Goal: Task Accomplishment & Management: Manage account settings

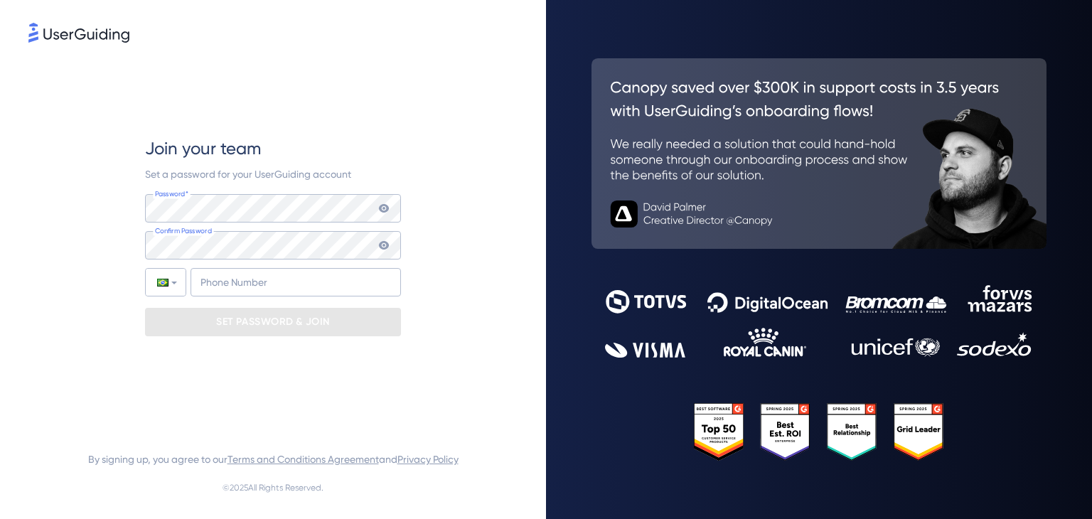
click at [385, 208] on keeper-lock "Open Keeper Popup" at bounding box center [380, 208] width 17 height 17
click at [551, 486] on div at bounding box center [819, 259] width 546 height 519
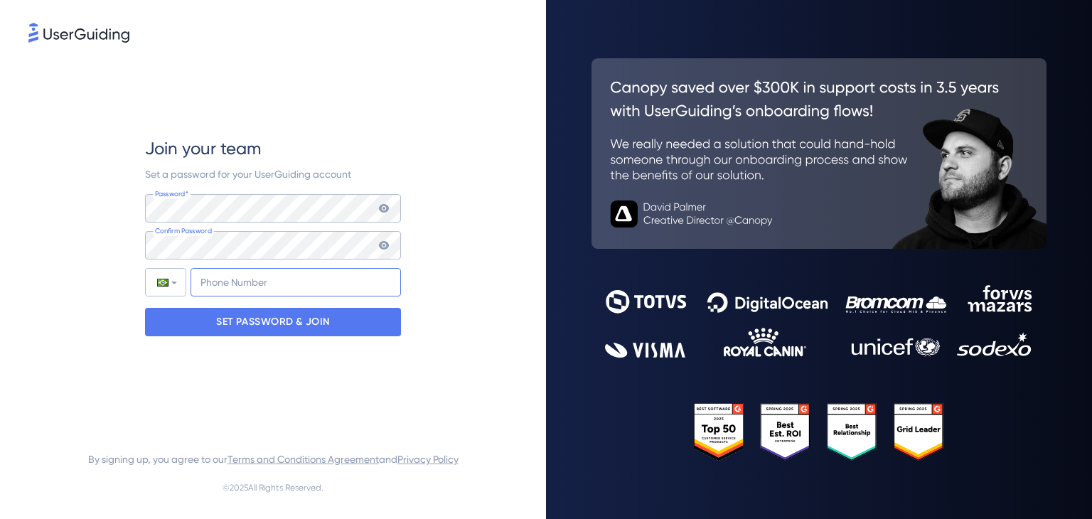
click at [262, 292] on input "+55" at bounding box center [296, 282] width 210 height 28
type input "+55 (51) 999986864"
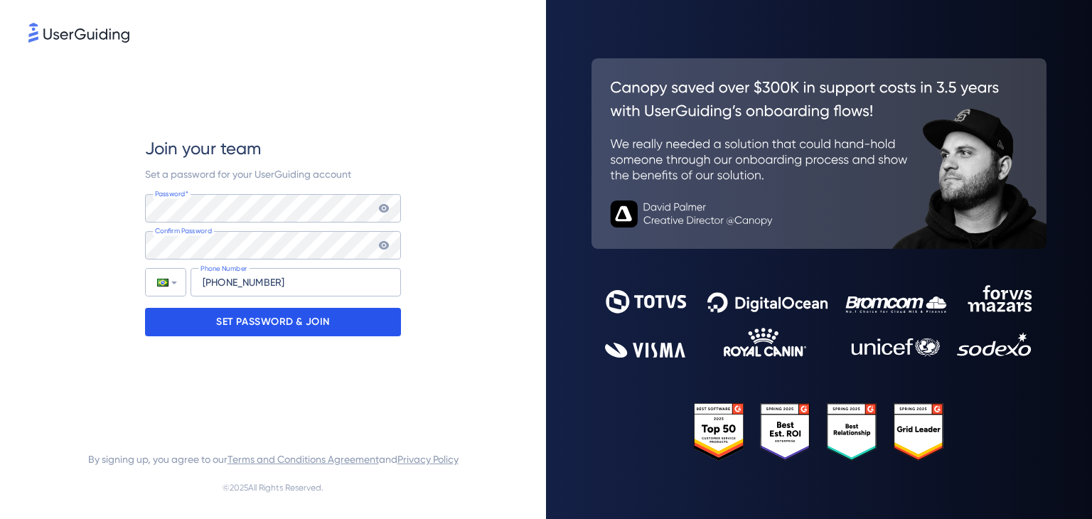
click at [282, 321] on p "SET PASSWORD & JOIN" at bounding box center [273, 322] width 114 height 23
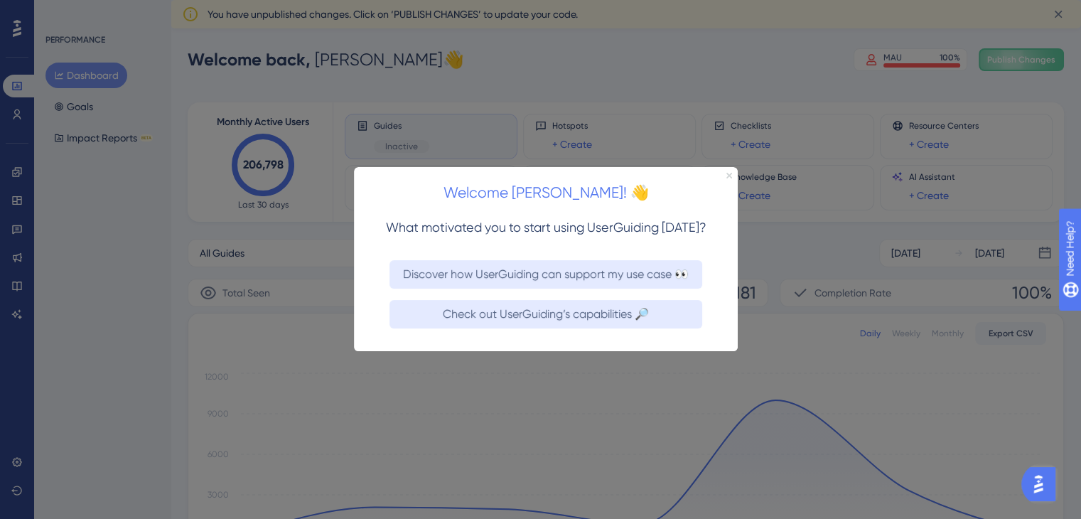
click at [728, 173] on icon "Close Preview" at bounding box center [730, 176] width 6 height 6
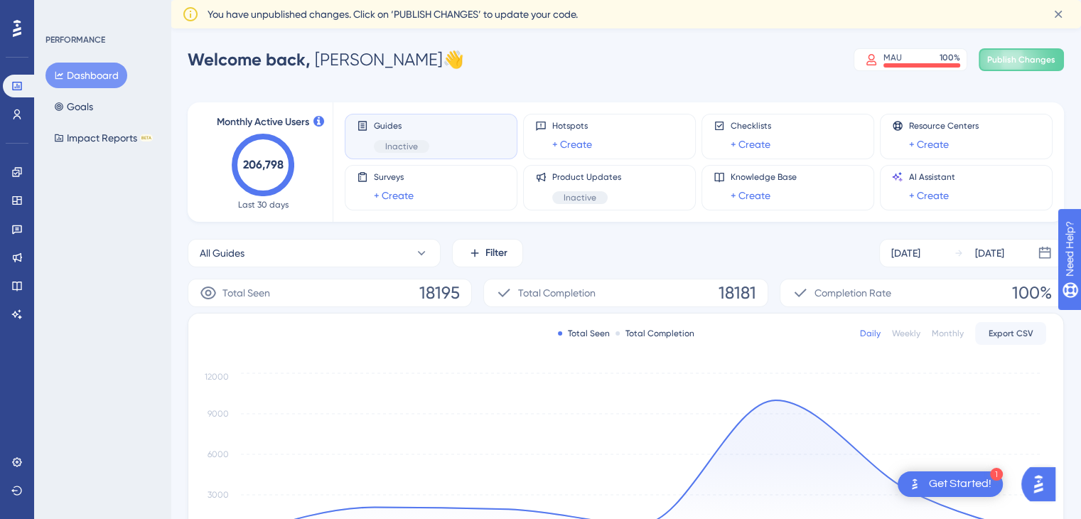
click at [51, 322] on div "PERFORMANCE Dashboard Goals Impact Reports BETA" at bounding box center [102, 259] width 136 height 519
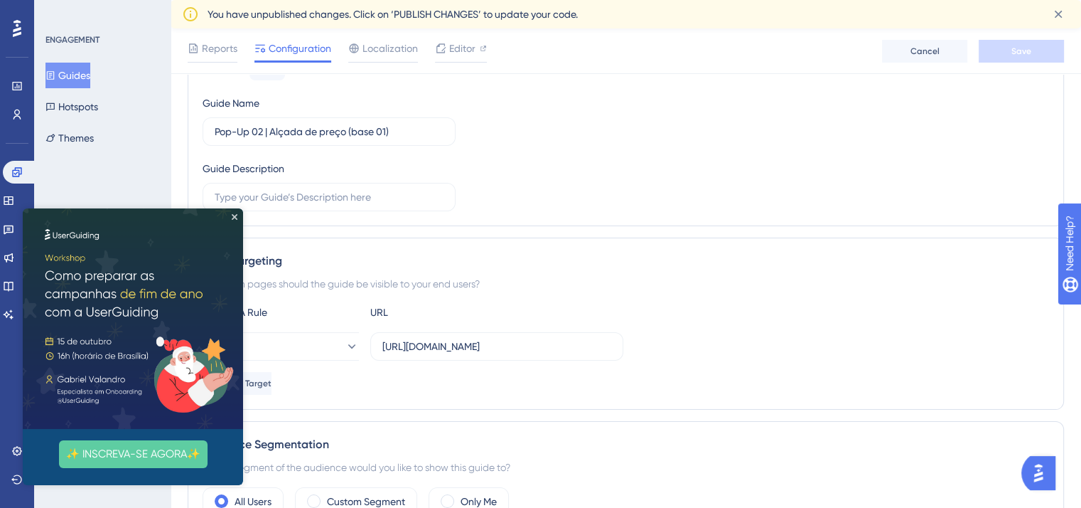
scroll to position [0, 11]
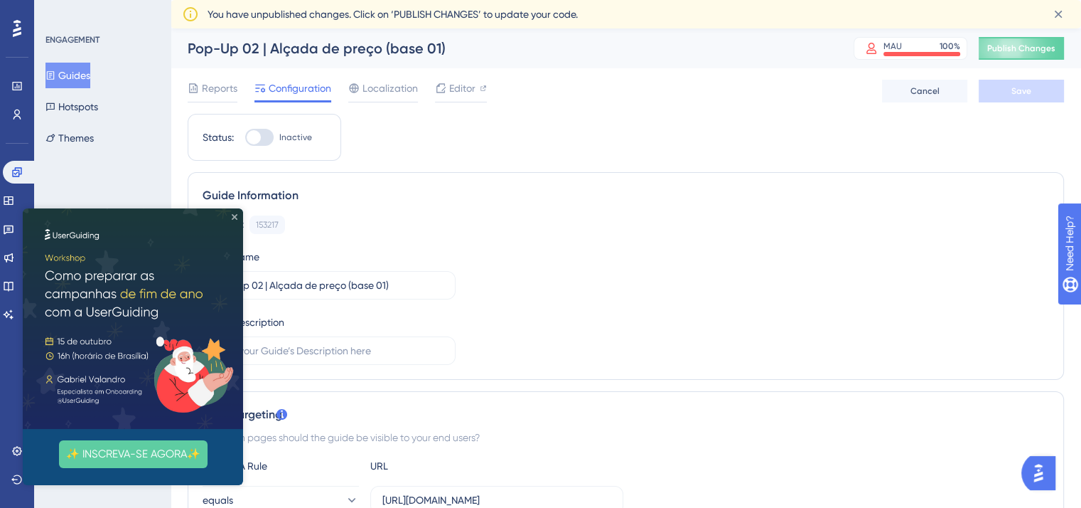
click at [233, 218] on icon "Close Preview" at bounding box center [235, 217] width 6 height 6
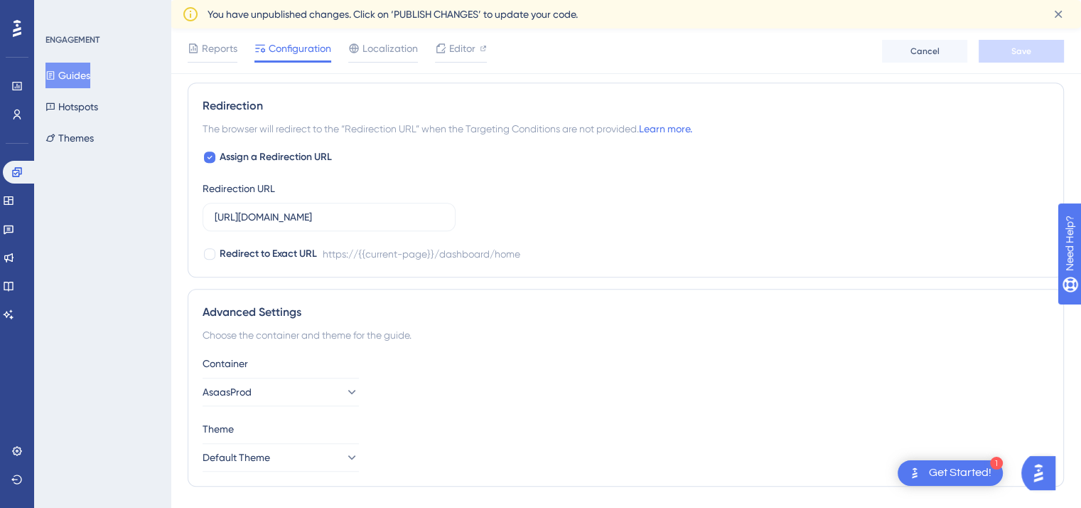
scroll to position [1000, 11]
click at [456, 48] on span "Editor" at bounding box center [462, 48] width 26 height 17
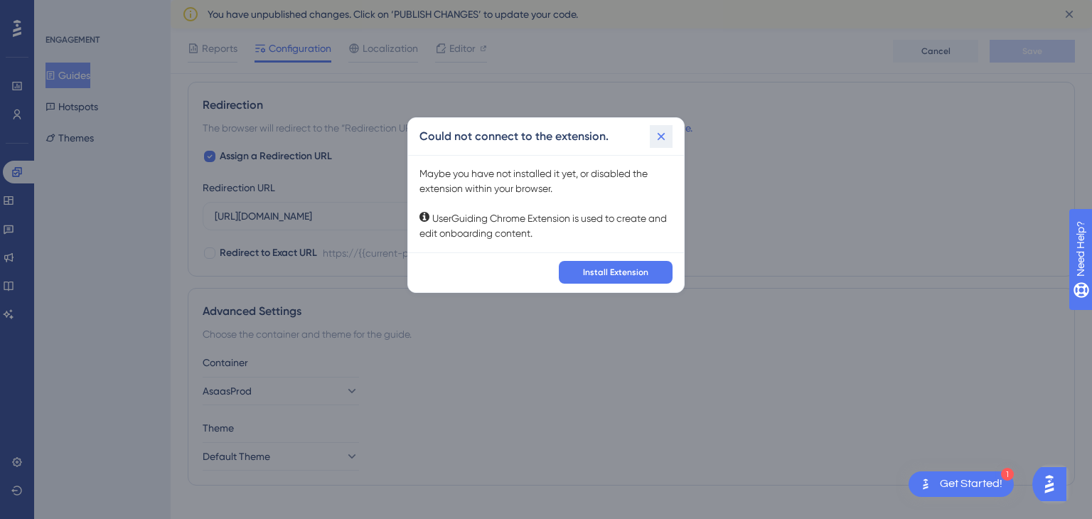
click at [661, 137] on icon at bounding box center [661, 136] width 14 height 14
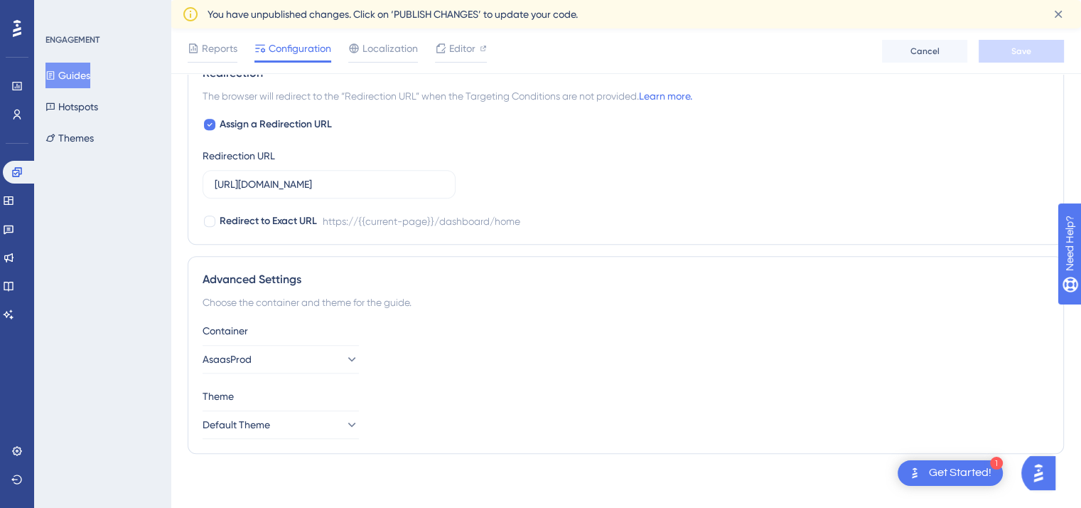
scroll to position [1031, 0]
click at [94, 140] on button "Themes" at bounding box center [69, 138] width 48 height 26
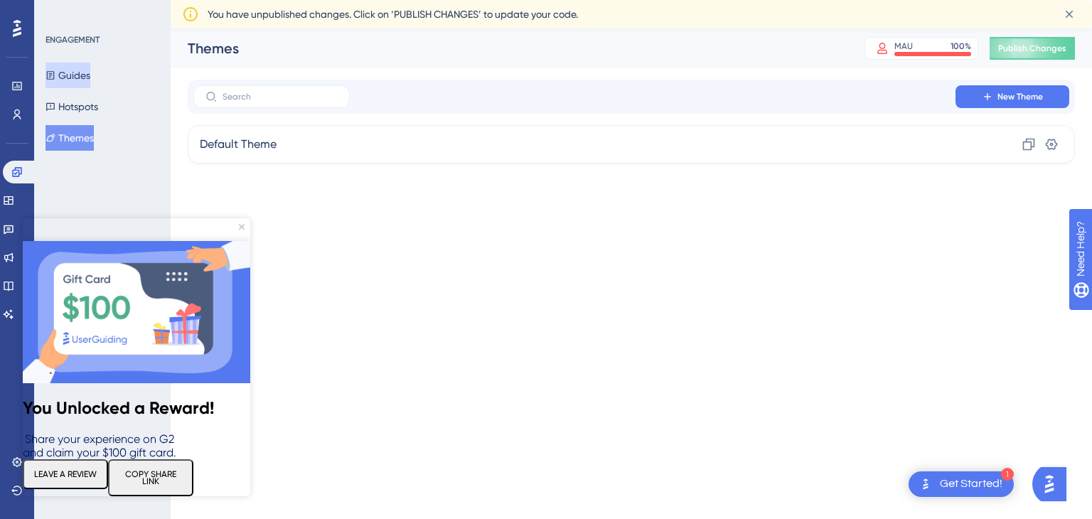
click at [83, 80] on button "Guides" at bounding box center [67, 76] width 45 height 26
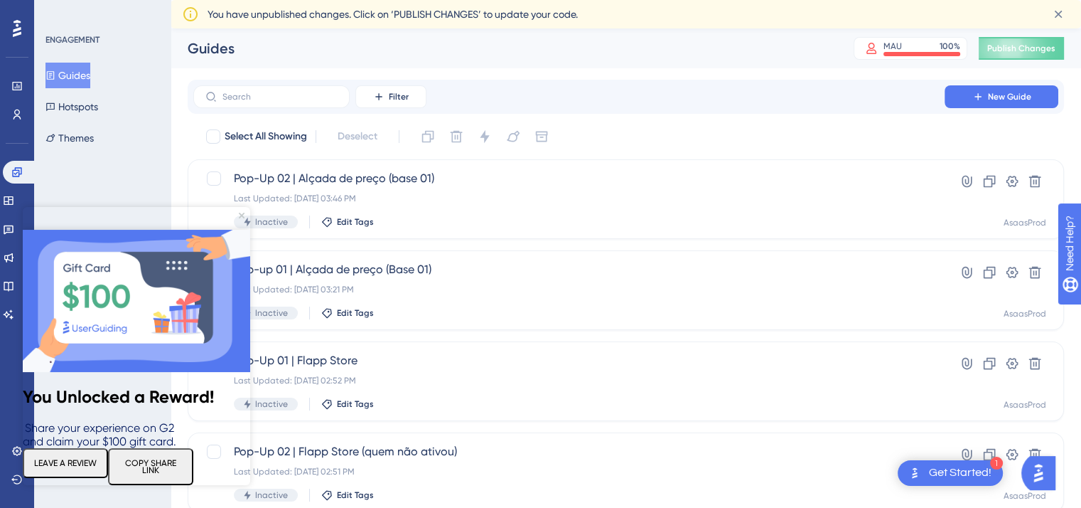
click at [240, 230] on img at bounding box center [136, 301] width 227 height 142
click at [240, 215] on icon "Close Preview" at bounding box center [242, 216] width 6 height 6
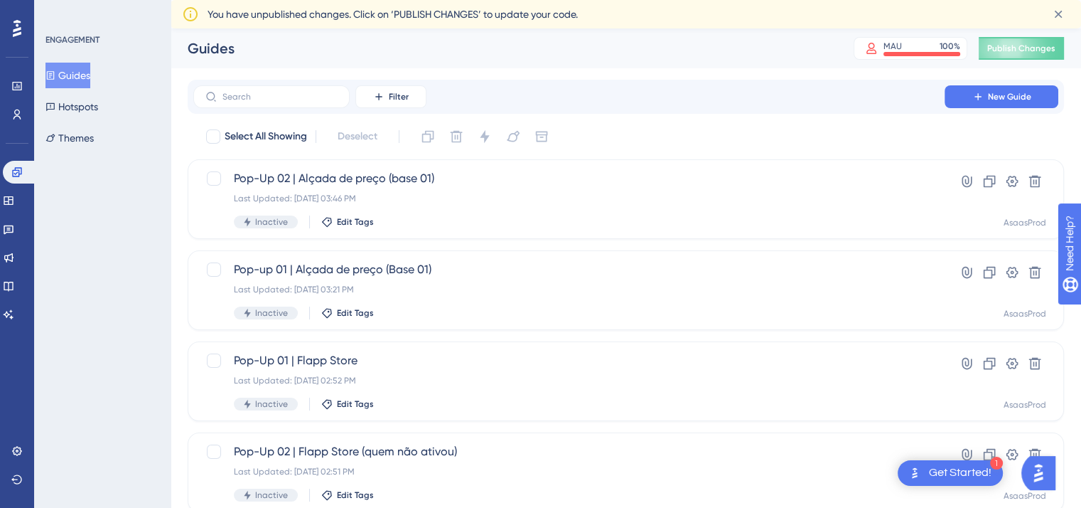
click at [113, 117] on div "Guides Hotspots Themes" at bounding box center [102, 107] width 115 height 88
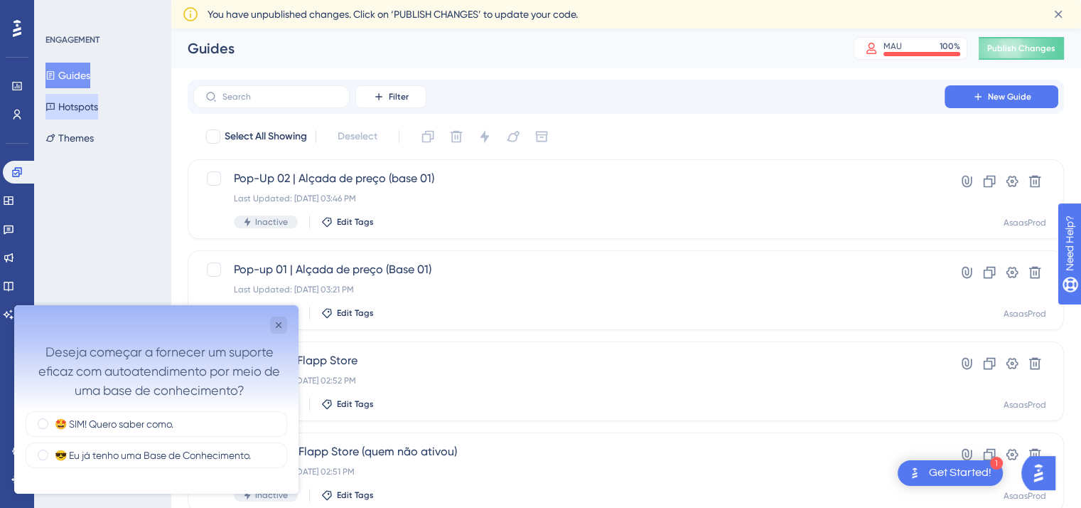
click at [98, 105] on button "Hotspots" at bounding box center [71, 107] width 53 height 26
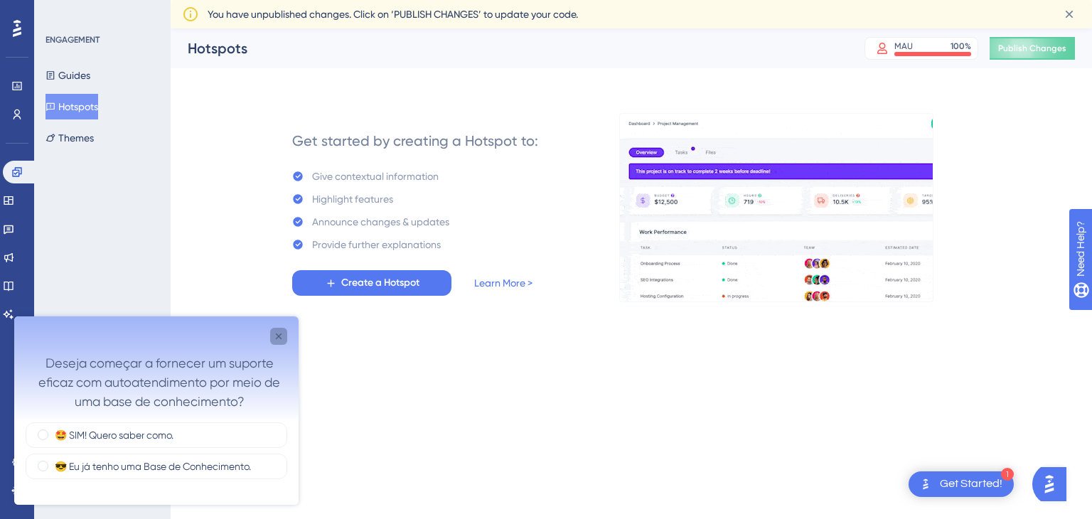
click at [283, 337] on icon "Close survey" at bounding box center [278, 336] width 11 height 11
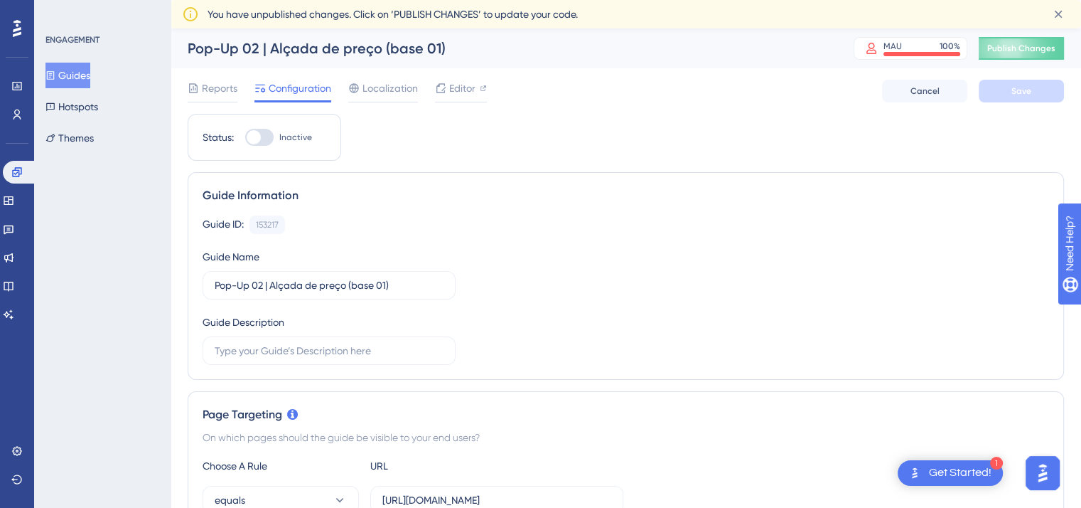
click at [58, 413] on div "ENGAGEMENT Guides Hotspots Themes" at bounding box center [102, 254] width 136 height 508
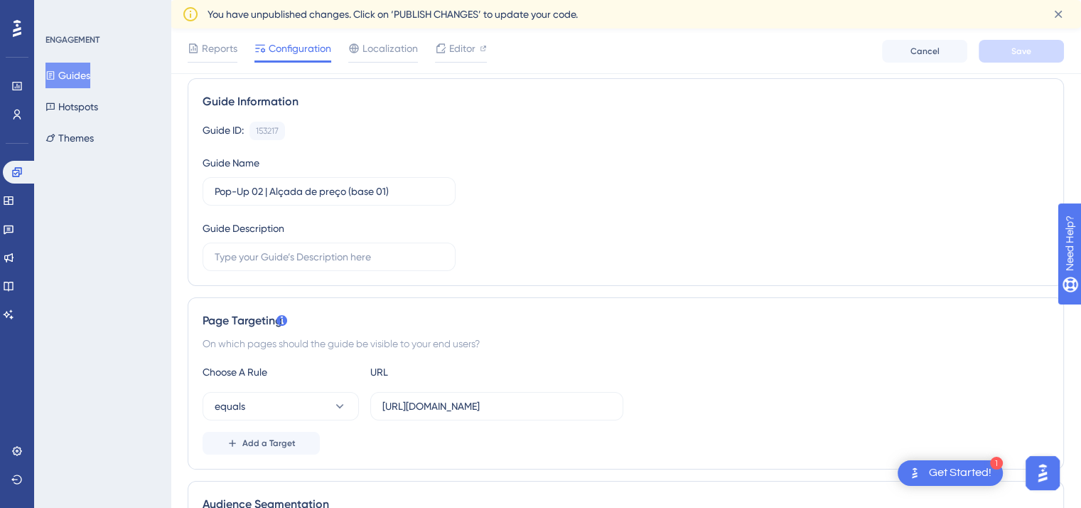
scroll to position [0, 11]
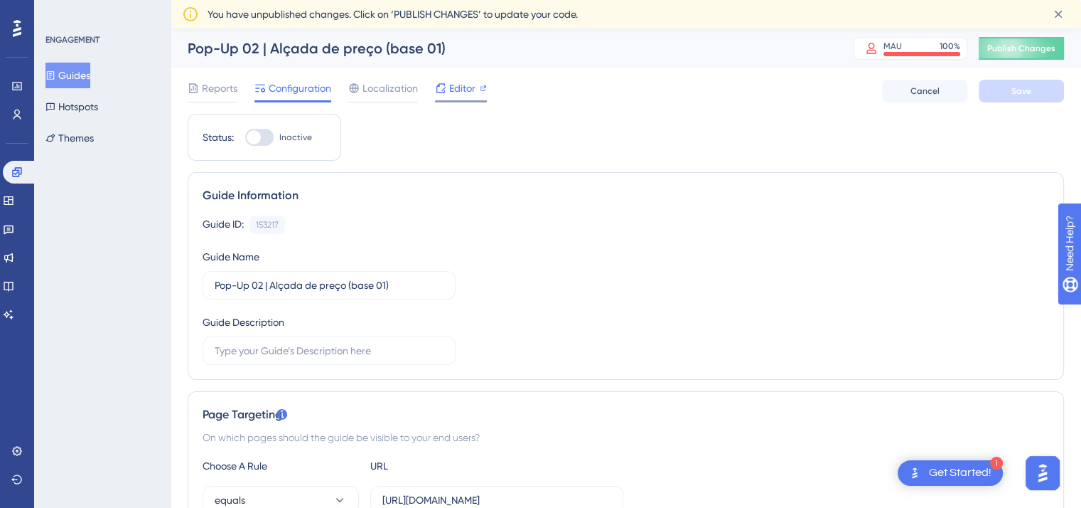
click at [453, 94] on span "Editor" at bounding box center [462, 88] width 26 height 17
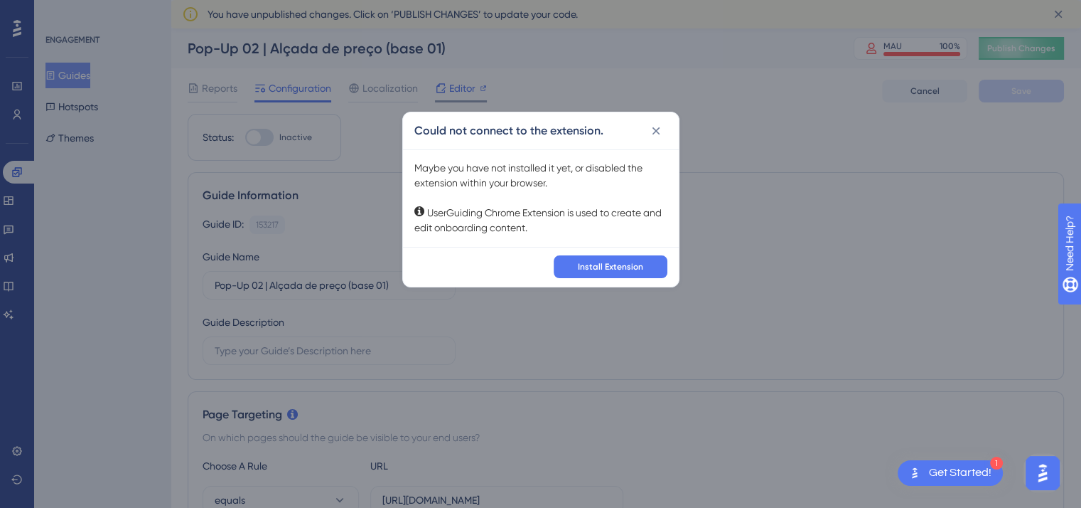
scroll to position [0, 0]
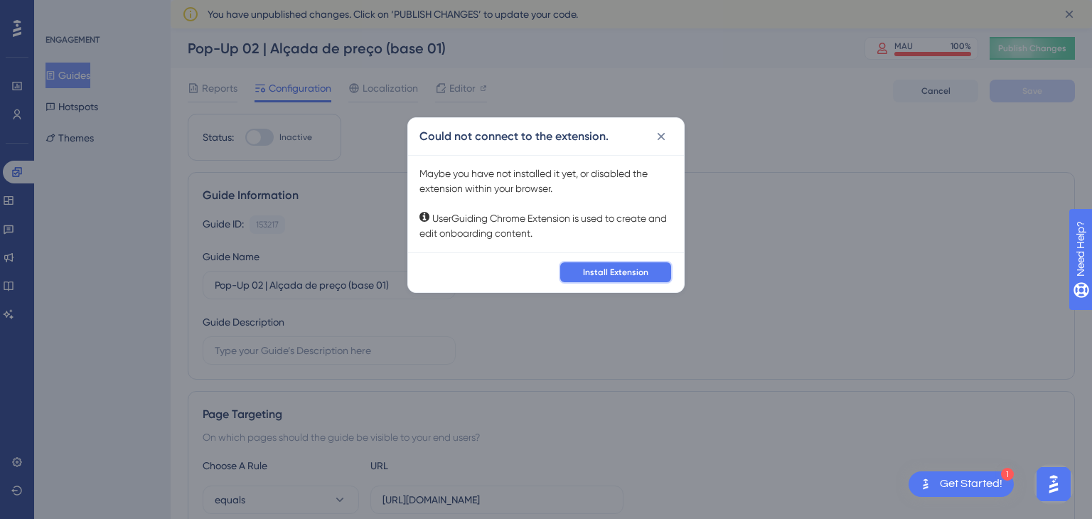
click at [610, 273] on span "Install Extension" at bounding box center [615, 272] width 65 height 11
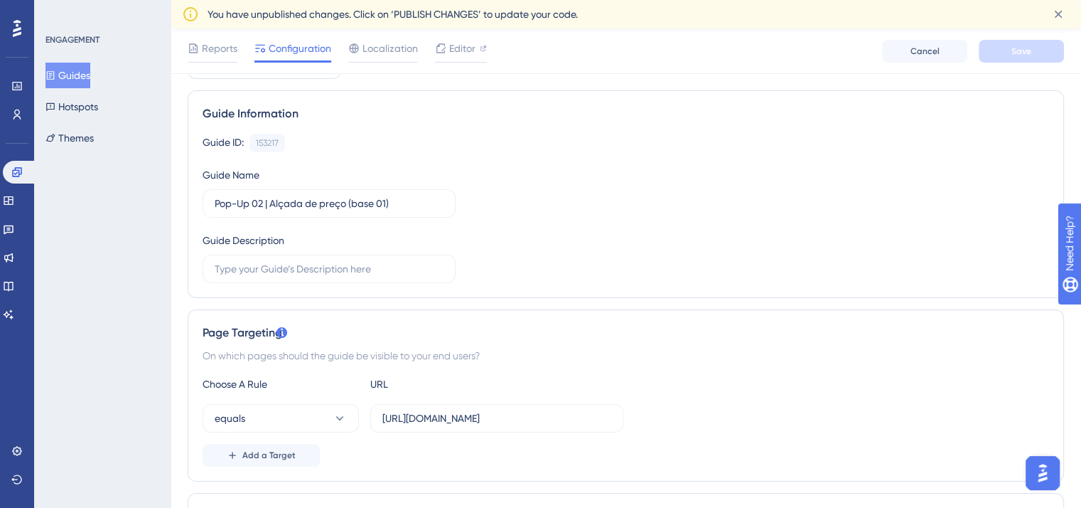
scroll to position [0, 11]
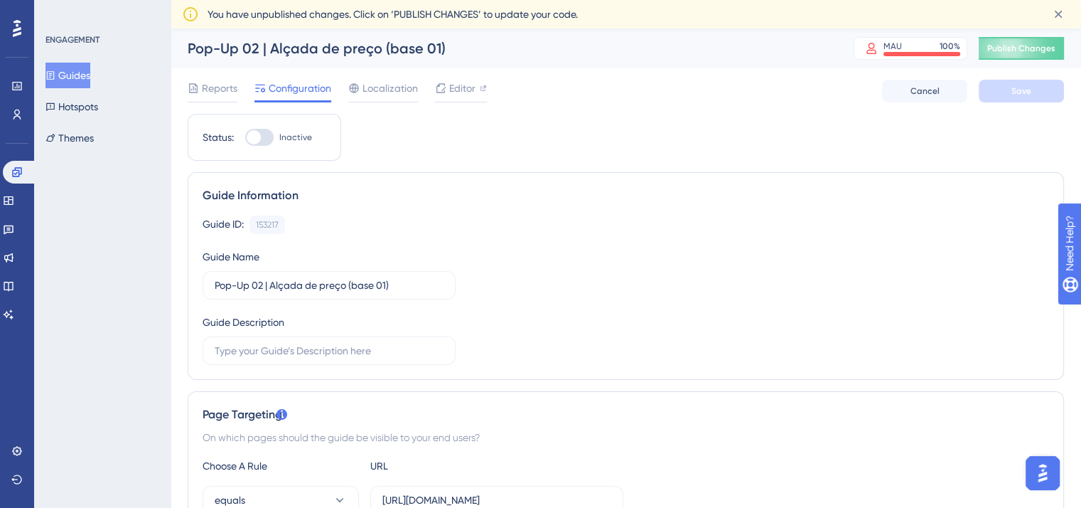
click at [448, 102] on div "Reports Configuration Localization Editor Cancel Save" at bounding box center [626, 90] width 877 height 45
click at [449, 84] on span "Editor" at bounding box center [462, 88] width 26 height 17
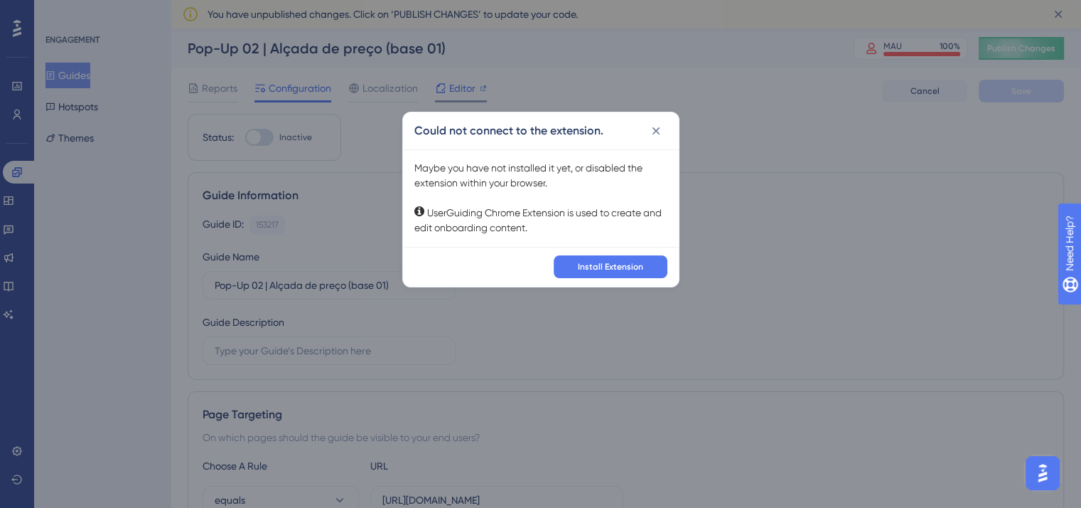
scroll to position [0, 0]
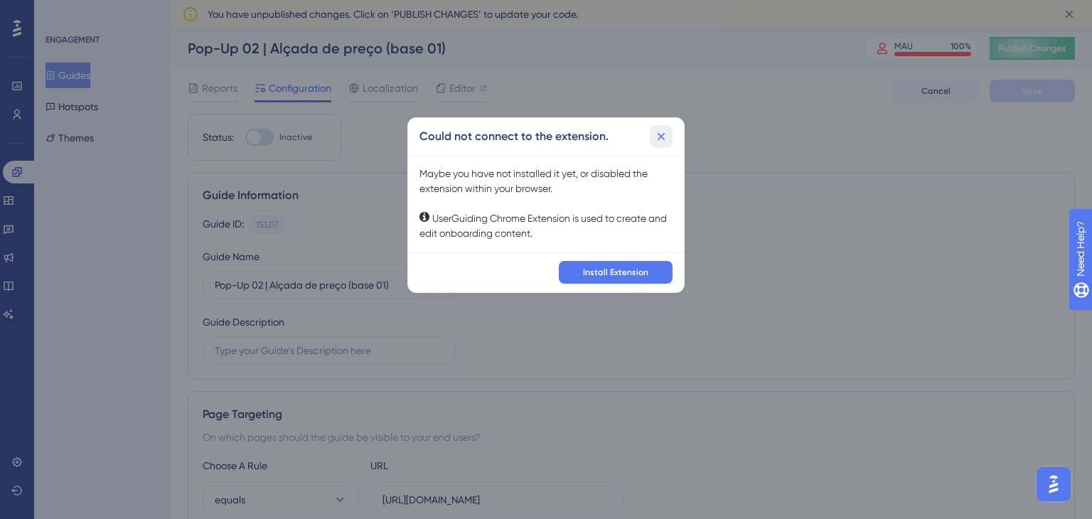
click at [660, 133] on icon at bounding box center [661, 136] width 14 height 14
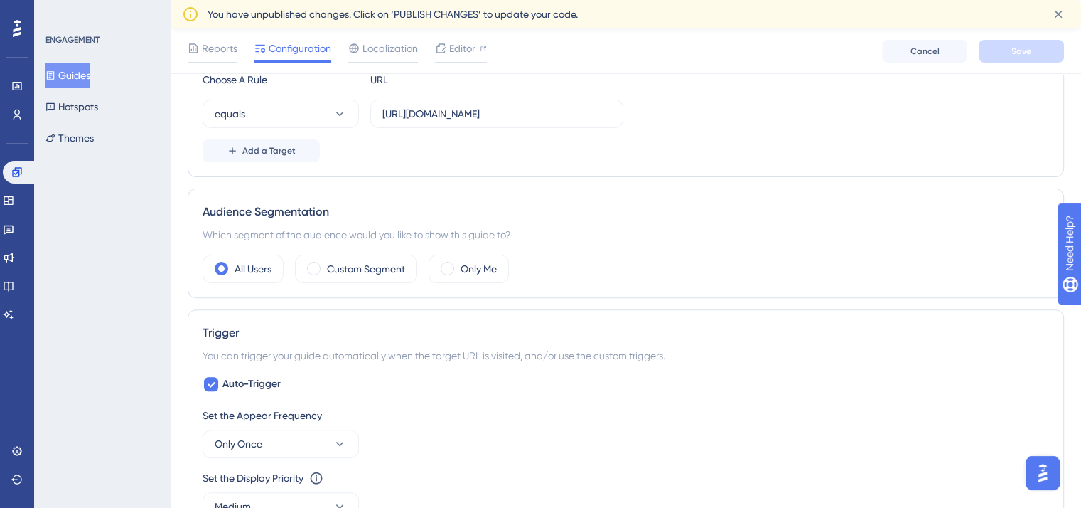
scroll to position [392, 0]
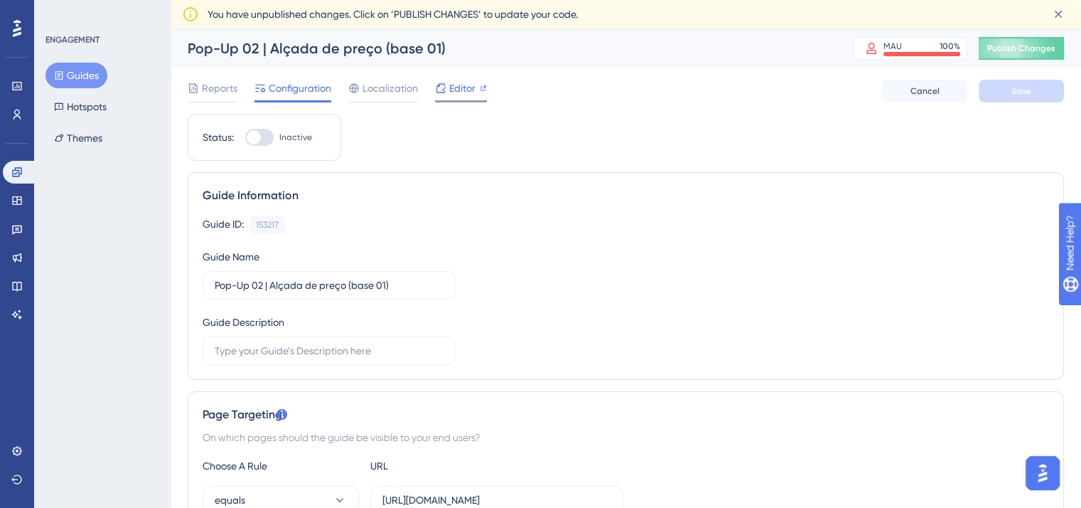
click at [449, 85] on span "Editor" at bounding box center [462, 88] width 26 height 17
click at [97, 139] on button "Themes" at bounding box center [77, 138] width 65 height 26
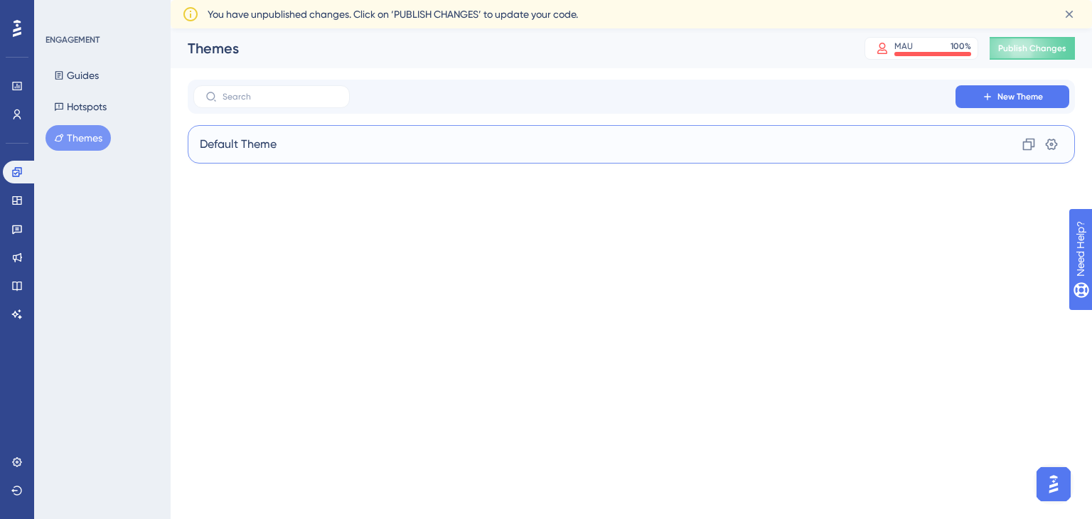
click at [314, 160] on div "Default Theme Clone Settings" at bounding box center [631, 144] width 887 height 38
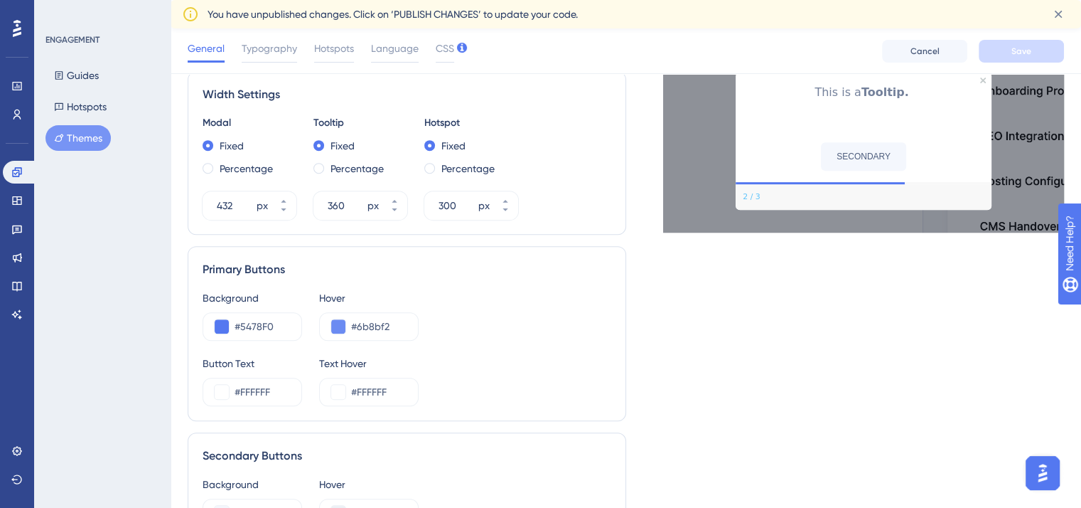
scroll to position [537, 0]
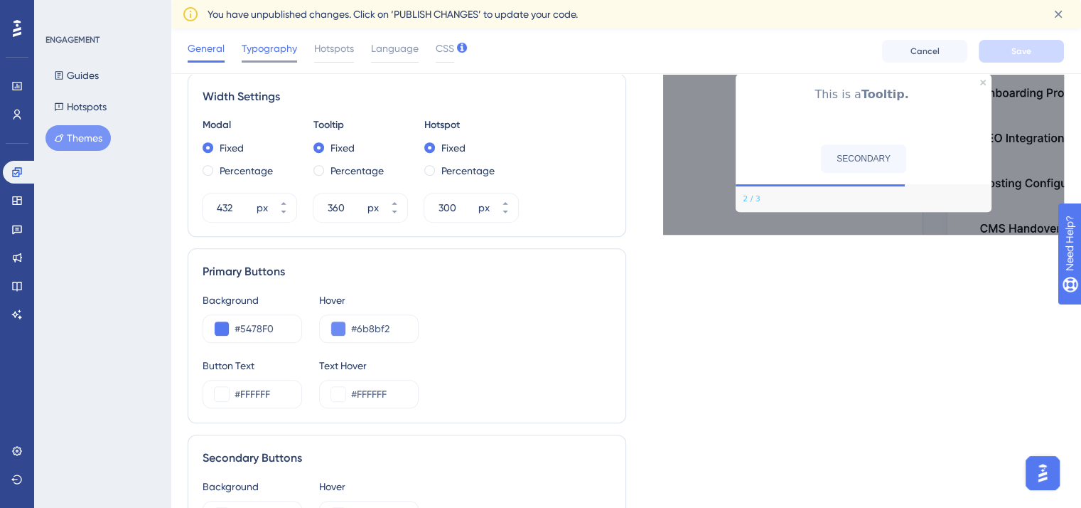
click at [264, 43] on span "Typography" at bounding box center [269, 48] width 55 height 17
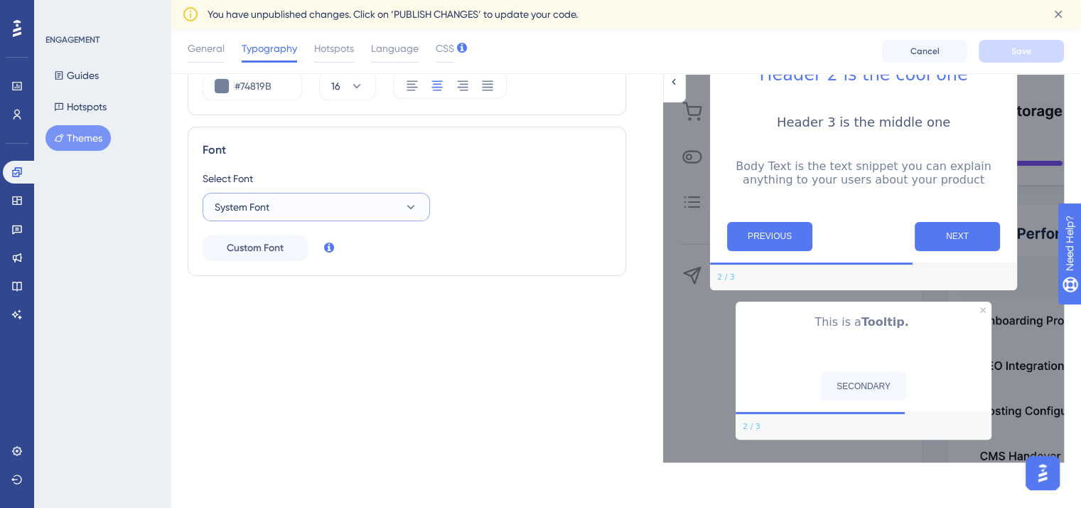
click at [285, 199] on button "System Font" at bounding box center [316, 207] width 227 height 28
type input "mont"
click at [270, 279] on button "Montserrat Montserrat" at bounding box center [316, 293] width 209 height 28
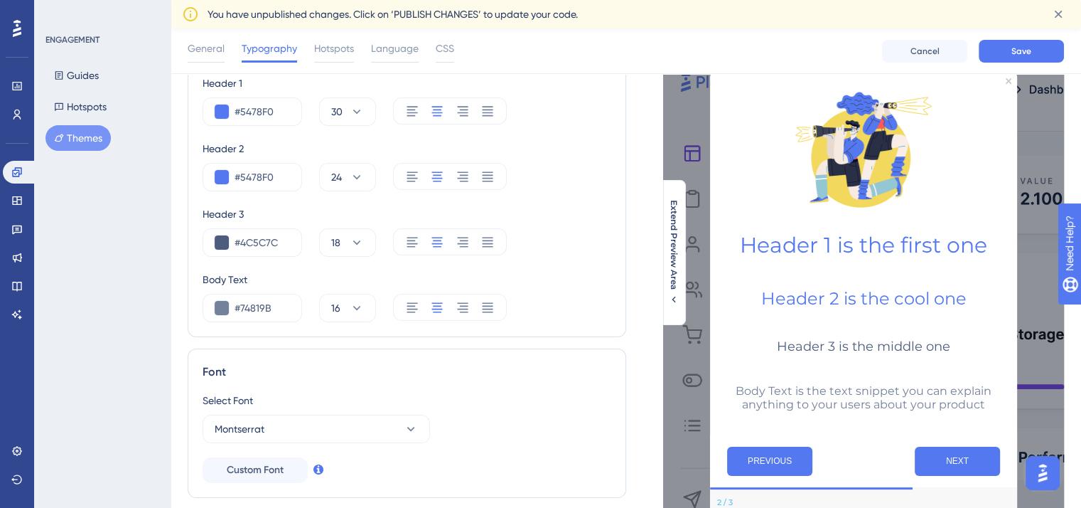
scroll to position [0, 11]
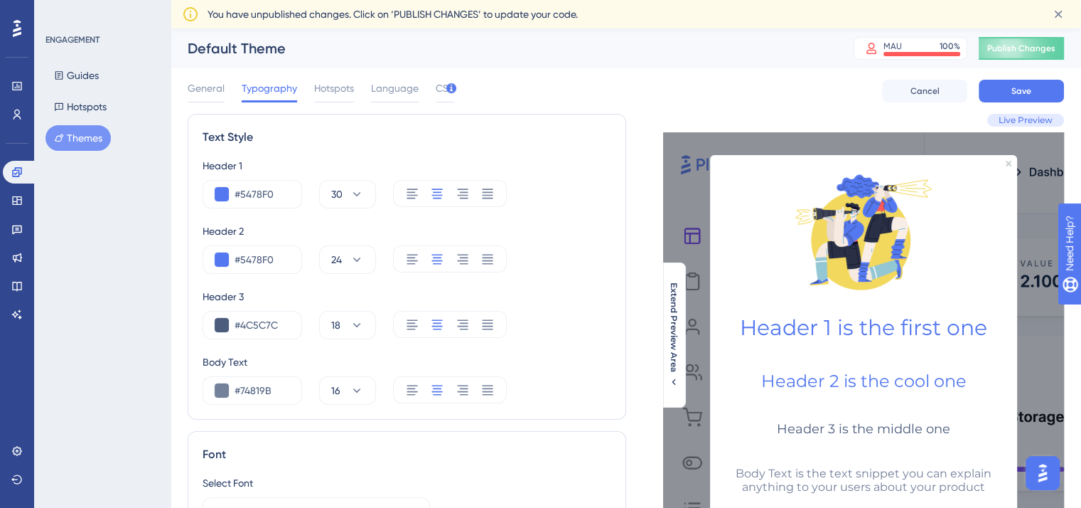
click at [563, 288] on div "Header 3" at bounding box center [407, 296] width 409 height 17
click at [350, 328] on icon at bounding box center [357, 325] width 14 height 14
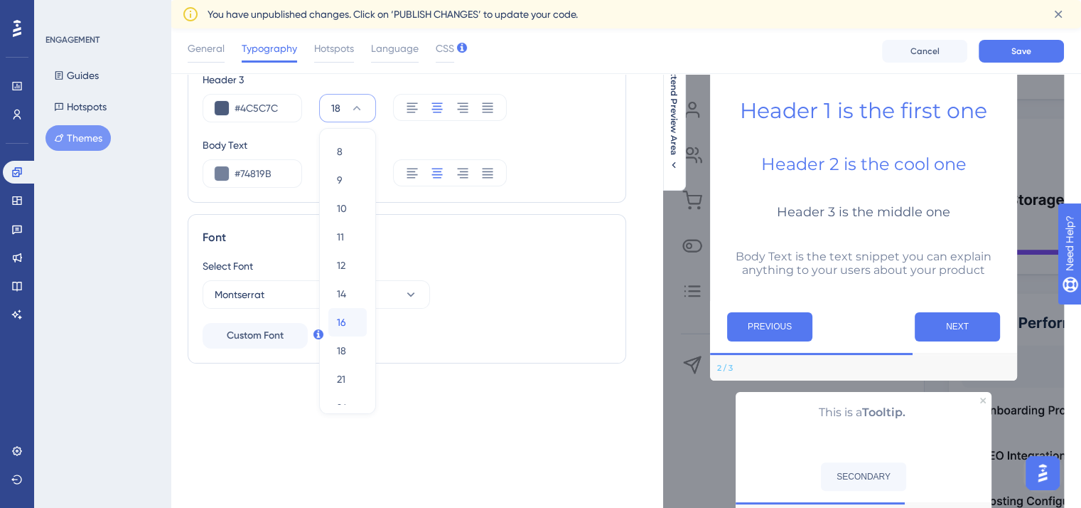
click at [337, 326] on div "16 16" at bounding box center [347, 322] width 21 height 28
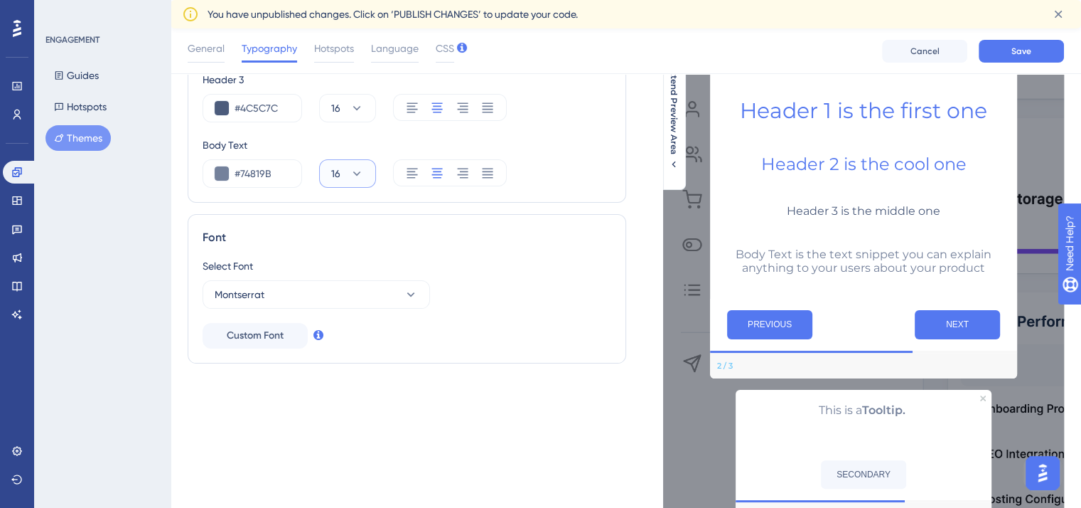
click at [350, 168] on icon at bounding box center [357, 173] width 14 height 14
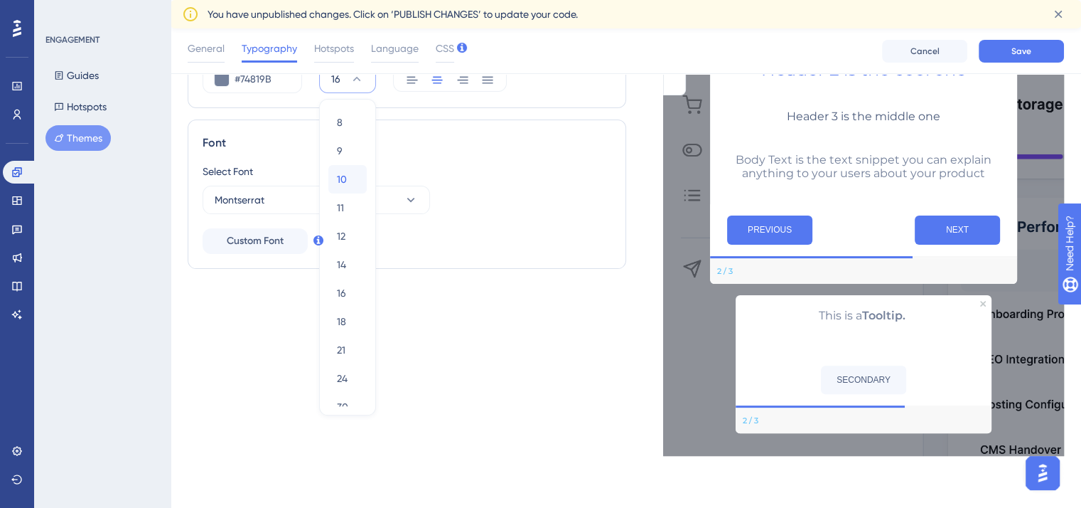
click at [337, 180] on span "10" at bounding box center [342, 179] width 10 height 17
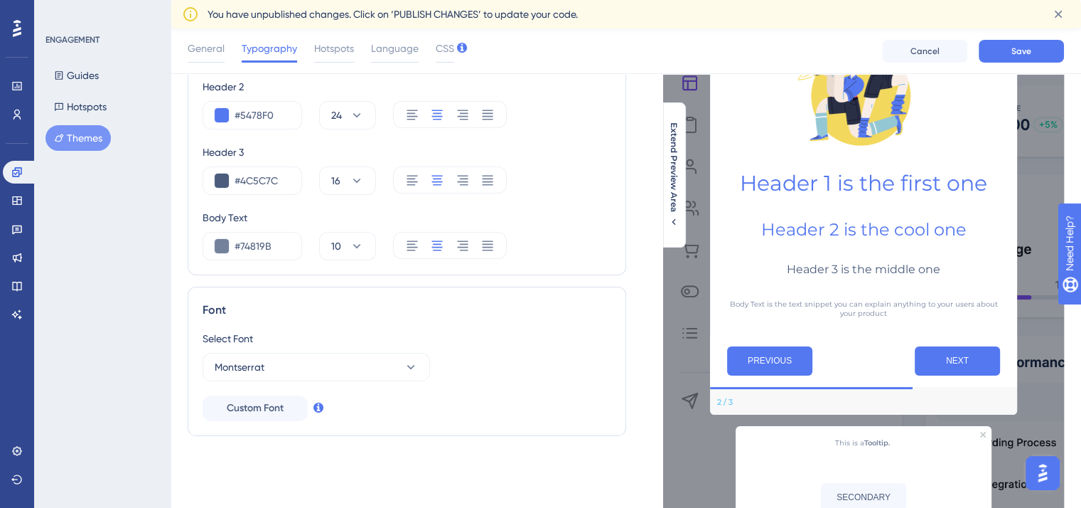
scroll to position [140, 11]
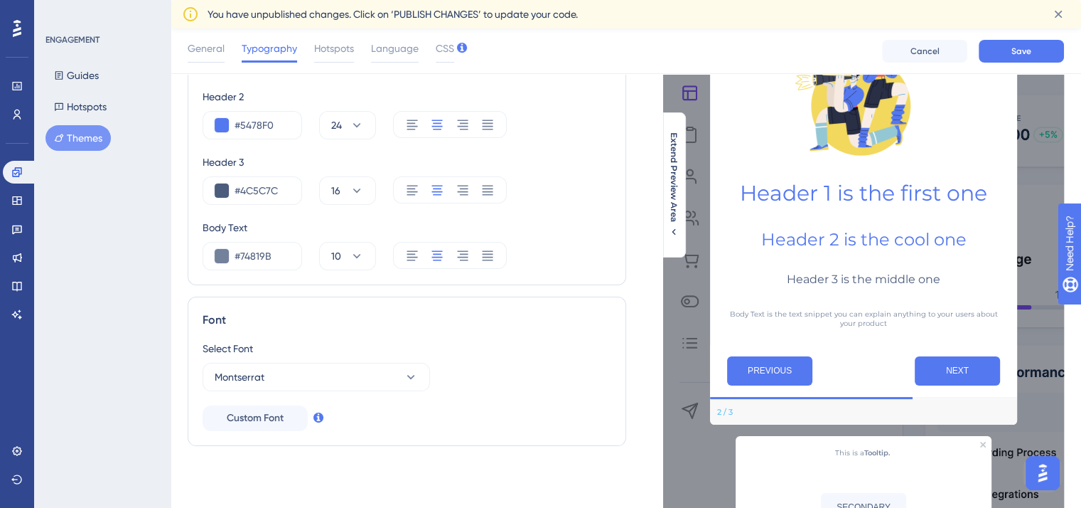
click at [232, 233] on div "Body Text" at bounding box center [407, 227] width 409 height 17
click at [215, 255] on button at bounding box center [222, 256] width 14 height 14
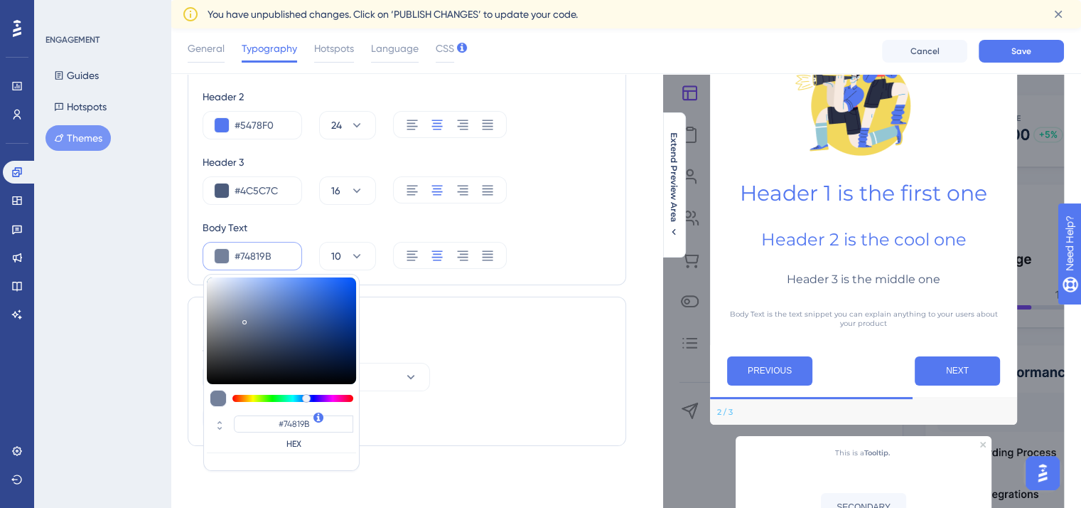
type input "#a7b1c6"
type input "#A7B1C6"
click at [219, 300] on div at bounding box center [281, 330] width 149 height 107
click at [454, 294] on div "Text Style Header 1 #5478F0 30 Header 2 #5478F0 24 Header 3 #4C5C7C 16 Body Tex…" at bounding box center [407, 218] width 439 height 478
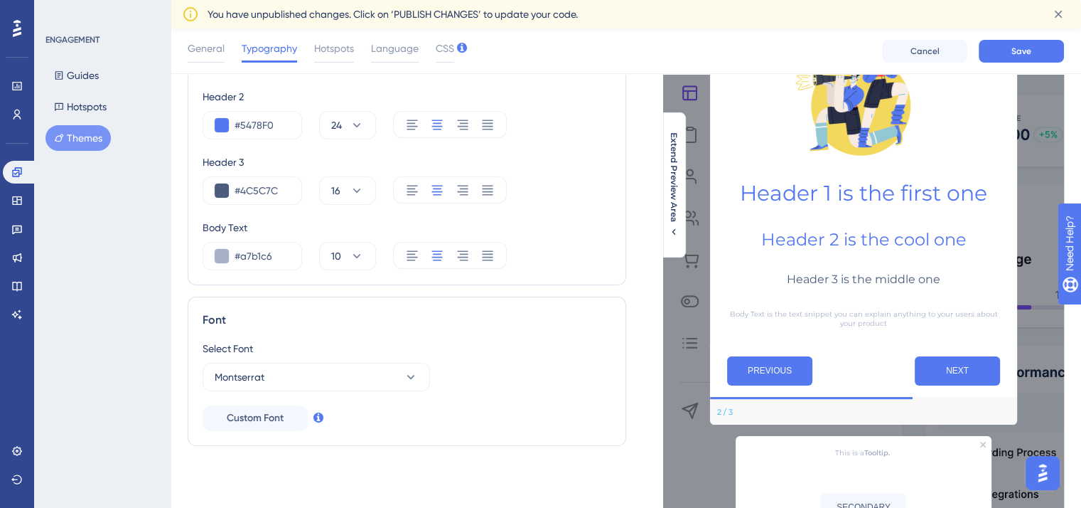
scroll to position [40, 11]
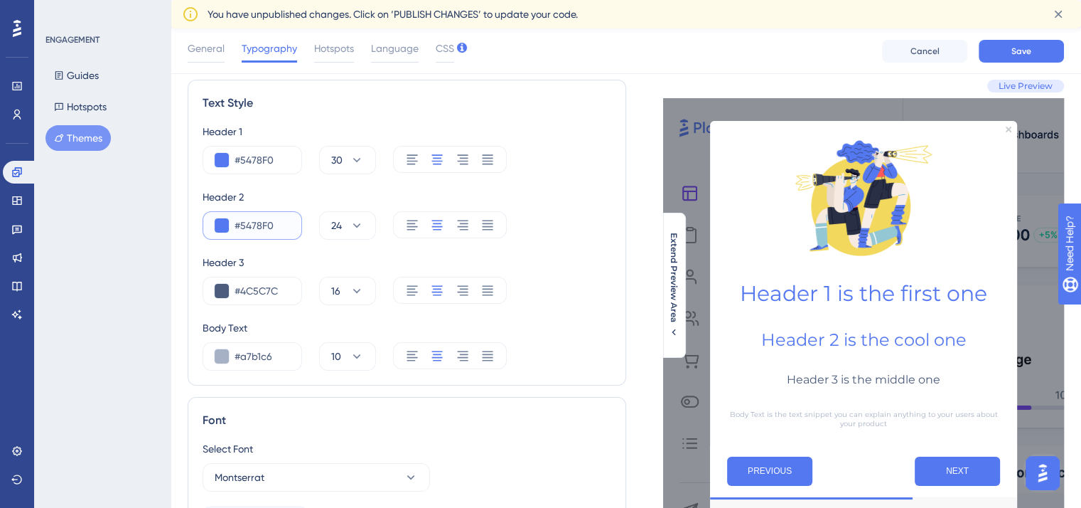
click at [215, 230] on button at bounding box center [222, 225] width 14 height 14
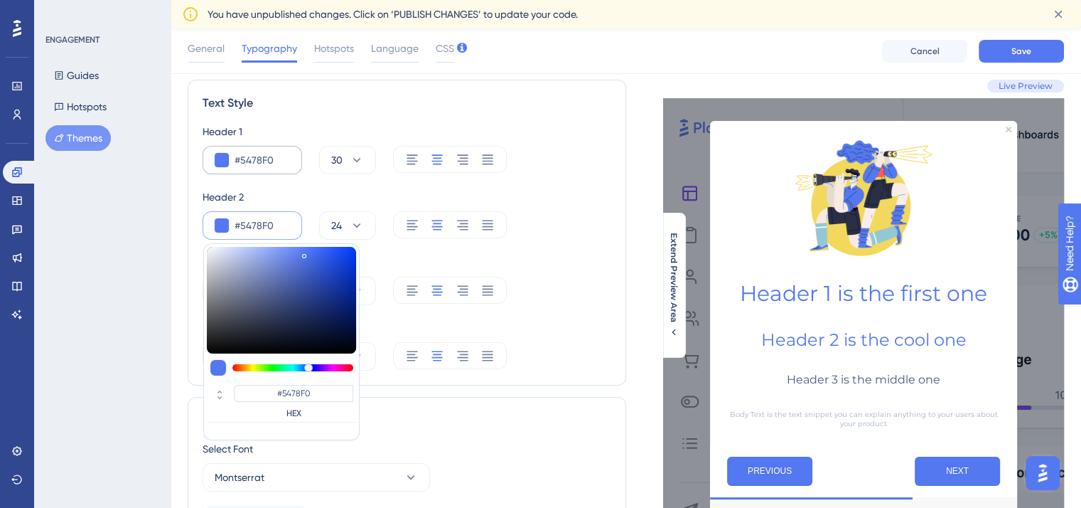
click at [262, 173] on div "#5478F0" at bounding box center [253, 160] width 100 height 28
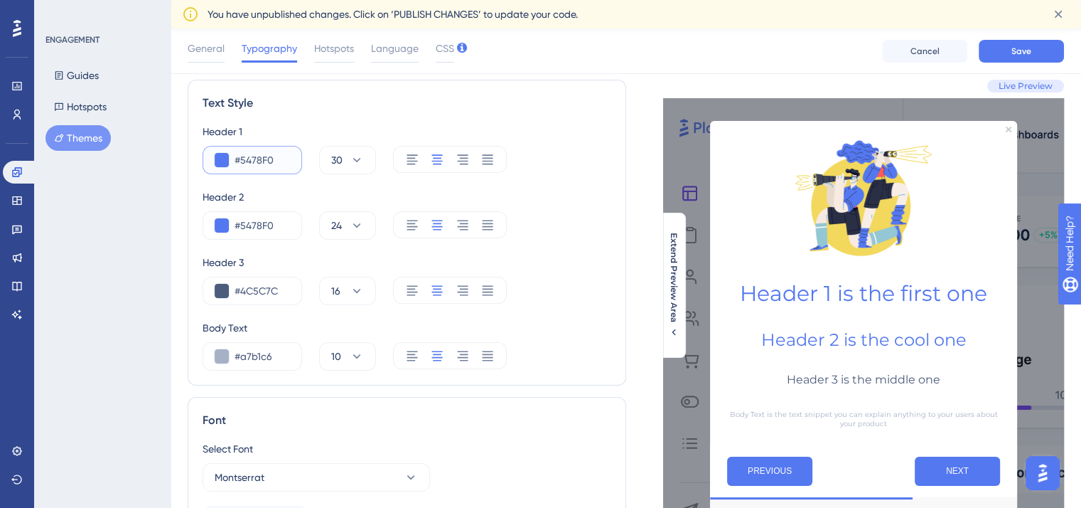
click at [263, 166] on input "#5478F0" at bounding box center [262, 159] width 55 height 17
paste input "0030B9"
type input "#0030B9"
click at [253, 234] on div "#5478F0" at bounding box center [253, 225] width 100 height 28
click at [253, 224] on input "#5478F0" at bounding box center [262, 225] width 55 height 17
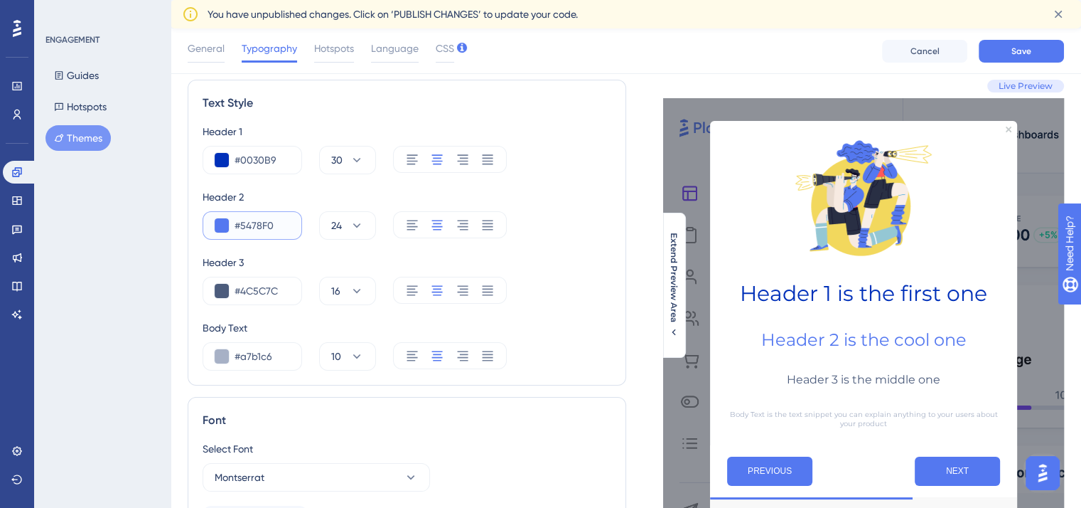
paste input "0039DC"
type input "#0039DC"
click at [215, 294] on button at bounding box center [222, 291] width 14 height 14
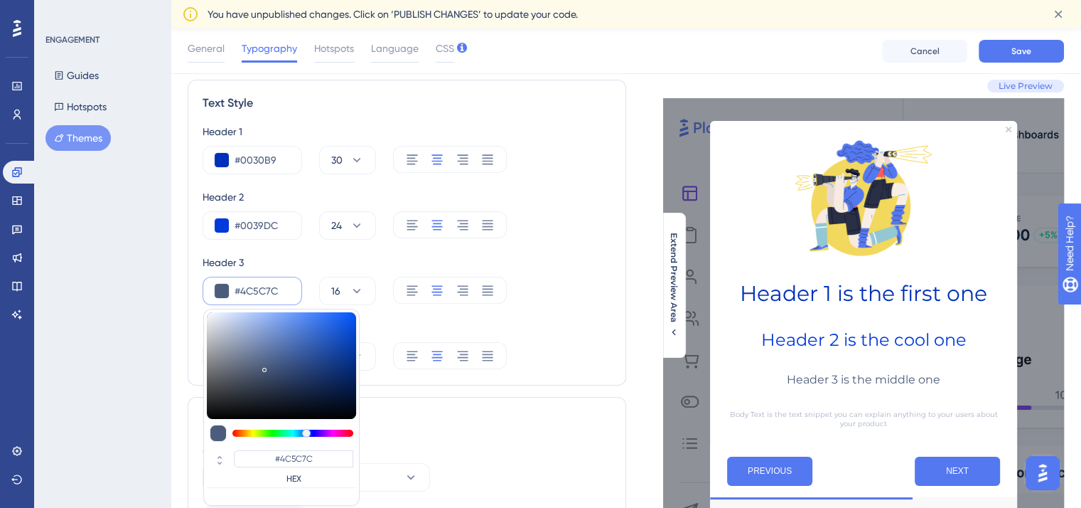
type input "#494d54"
type input "#494D54"
type input "#4a4d54"
type input "#4A4D54"
type input "#4e5157"
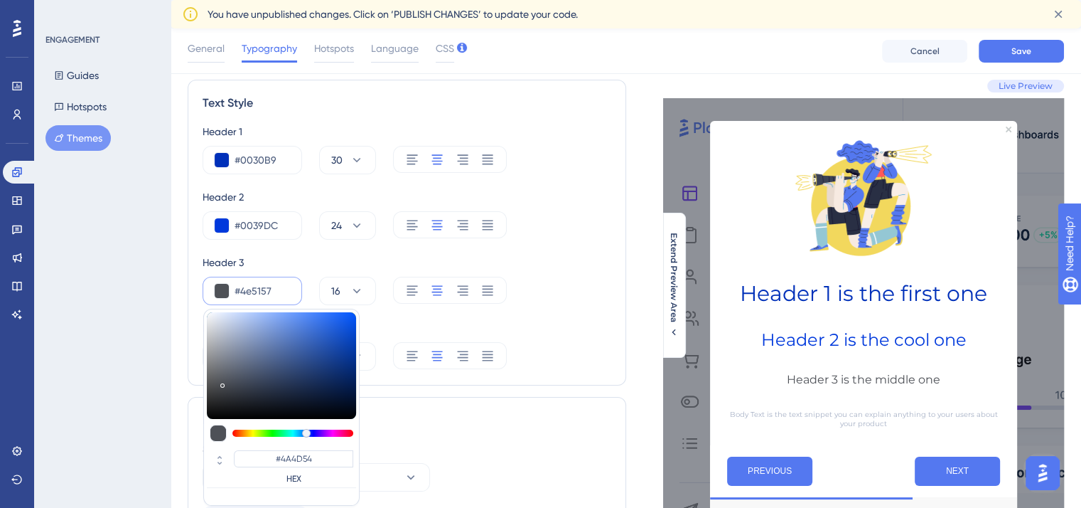
type input "#4E5157"
type input "#56595e"
type input "#56595E"
type input "#64666a"
type input "#64666A"
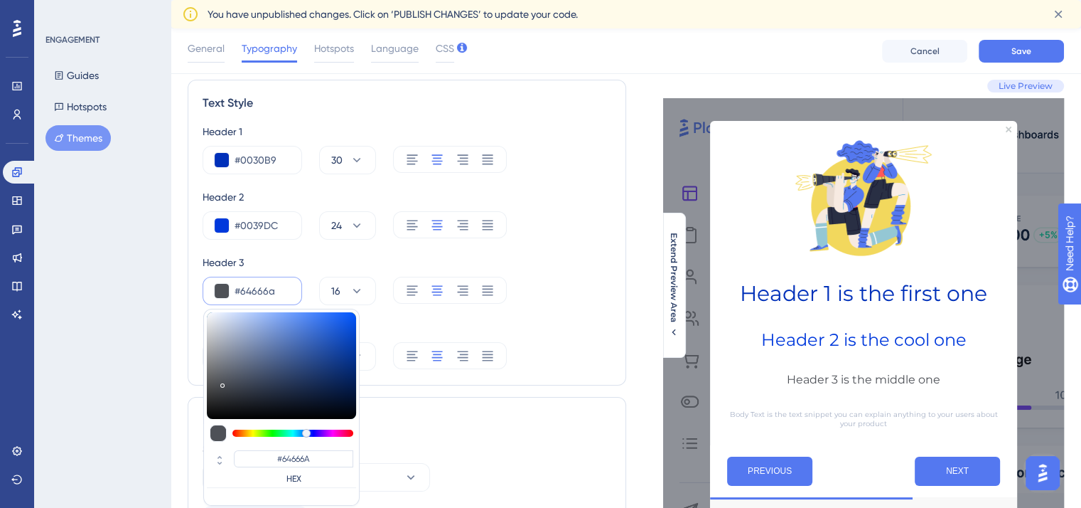
type input "#6e6f73"
type input "#6E6F73"
type input "#767779"
type input "#7e7e7e"
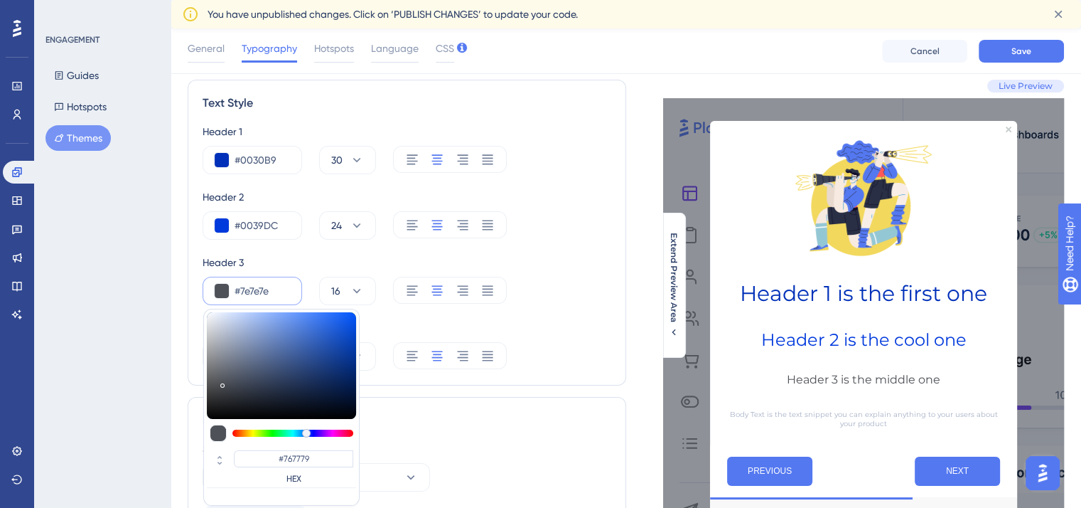
type input "#7E7E7E"
type input "#8f8f8f"
type input "#8F8F8F"
type input "#939393"
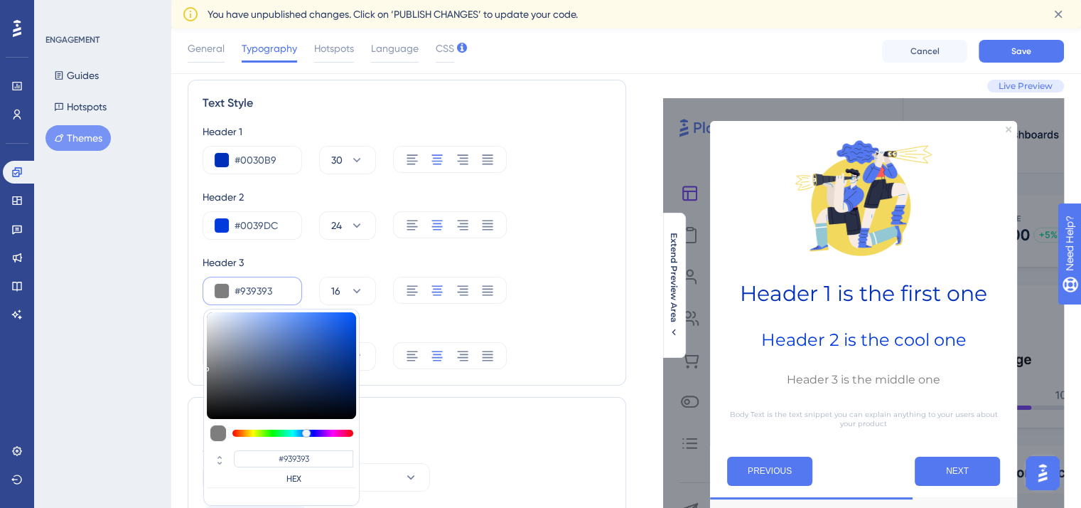
type input "#919191"
type input "#8e8e8e"
type input "#8E8E8E"
type input "#878787"
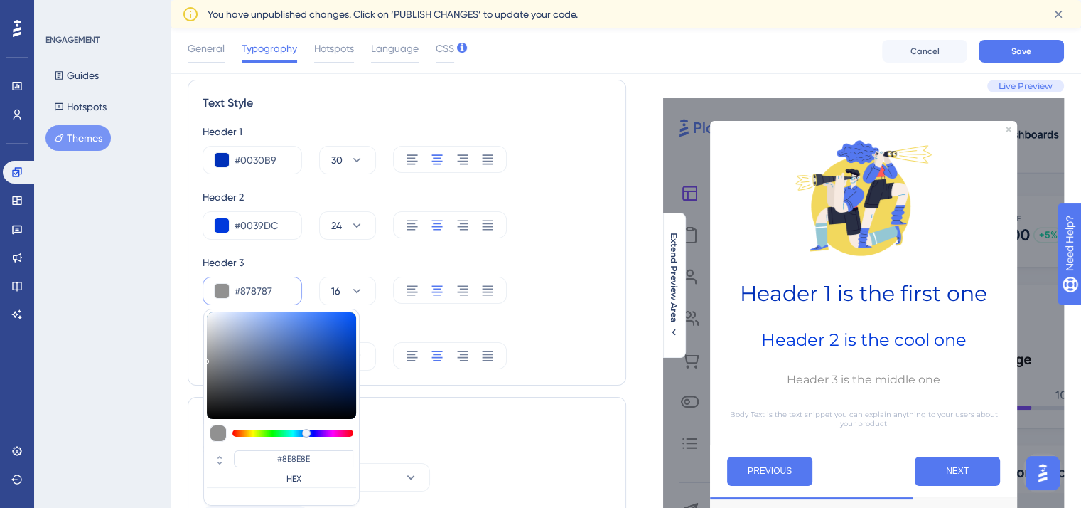
type input "#878787"
type input "#808080"
type input "#7d7d7d"
type input "#7D7D7D"
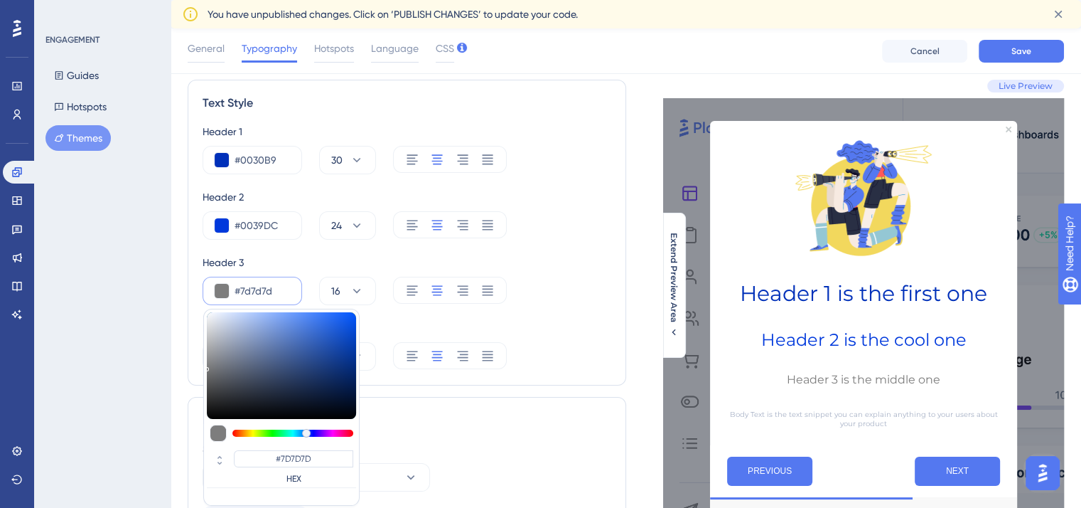
type input "#787878"
type input "#737373"
type input "#6f6f6f"
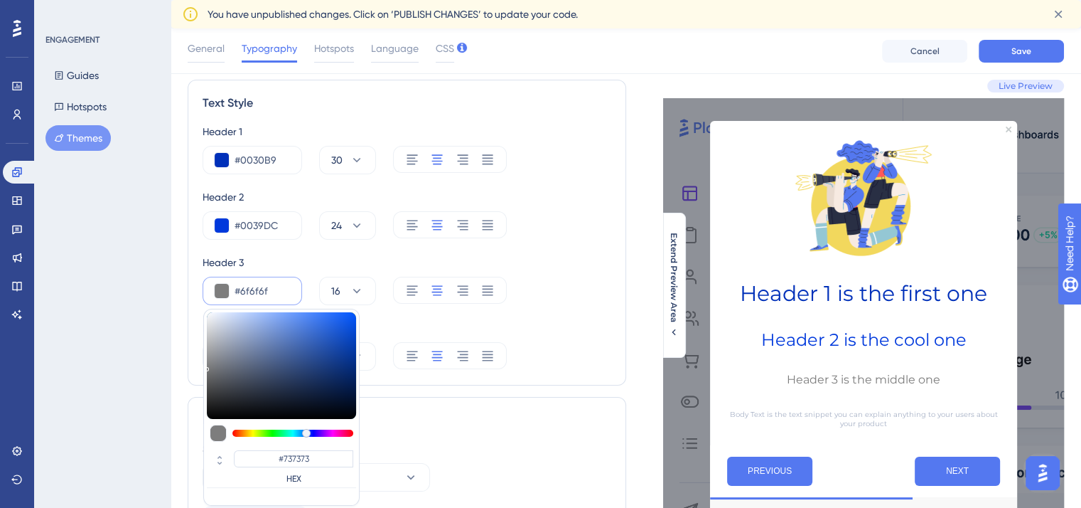
type input "#6F6F6F"
type input "#6d6d6d"
type input "#6D6D6D"
drag, startPoint x: 215, startPoint y: 382, endPoint x: 186, endPoint y: 372, distance: 31.0
click at [188, 372] on div "Text Style Header 1 #0030B9 30 Header 2 #0039DC 24 Header 3 #6d6d6d #6D6D6D HEX…" at bounding box center [407, 233] width 439 height 306
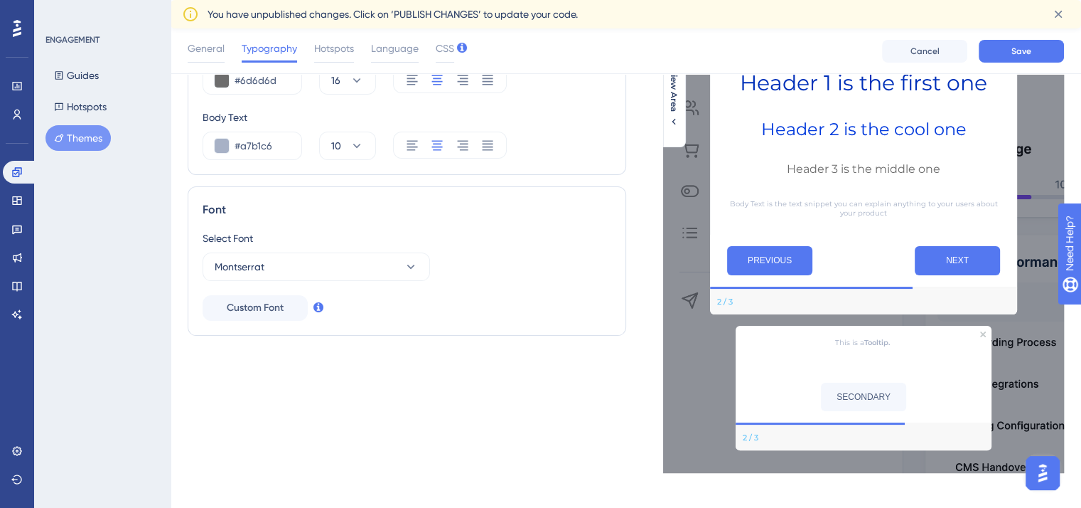
scroll to position [0, 11]
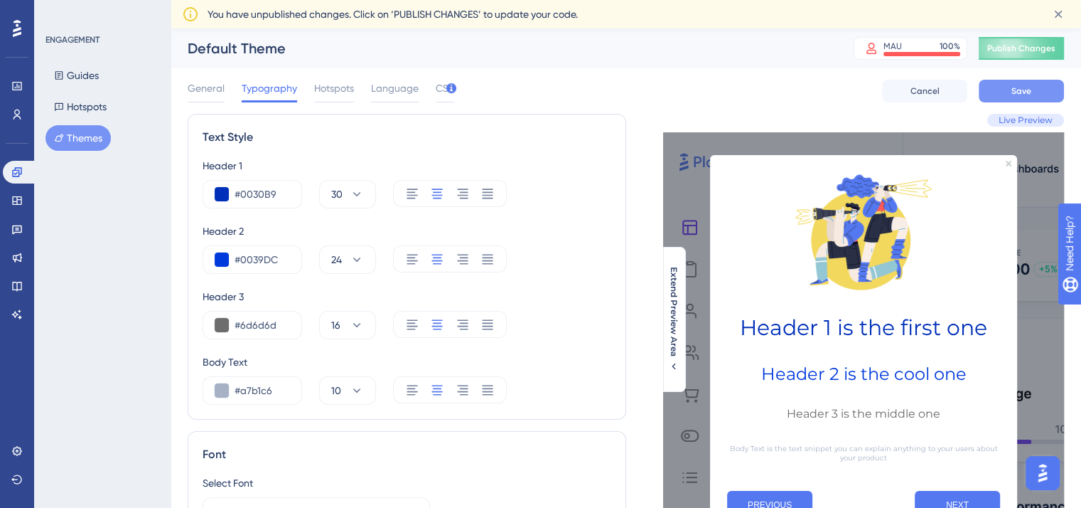
click at [1006, 80] on button "Save" at bounding box center [1021, 91] width 85 height 23
click at [82, 112] on button "Hotspots" at bounding box center [80, 107] width 70 height 26
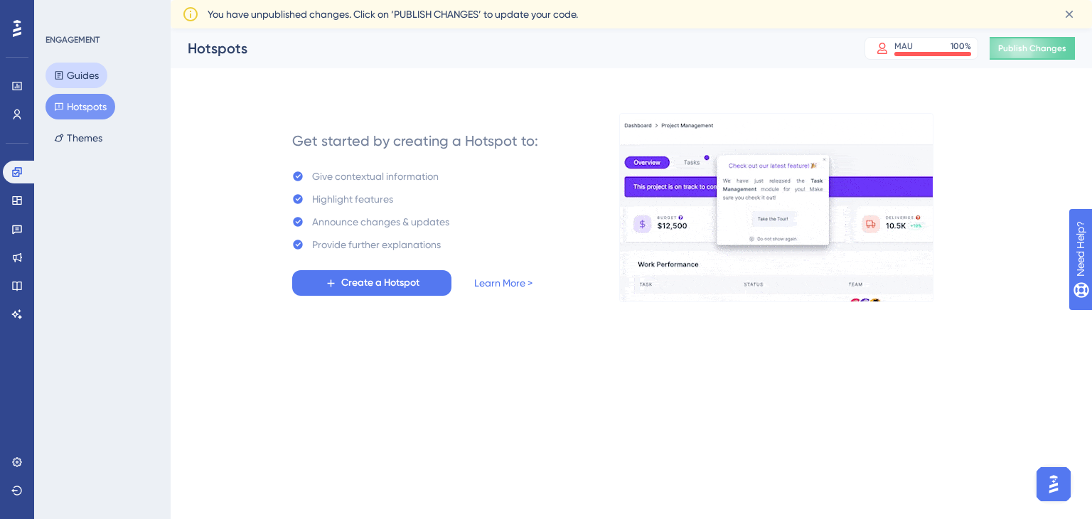
click at [77, 73] on button "Guides" at bounding box center [76, 76] width 62 height 26
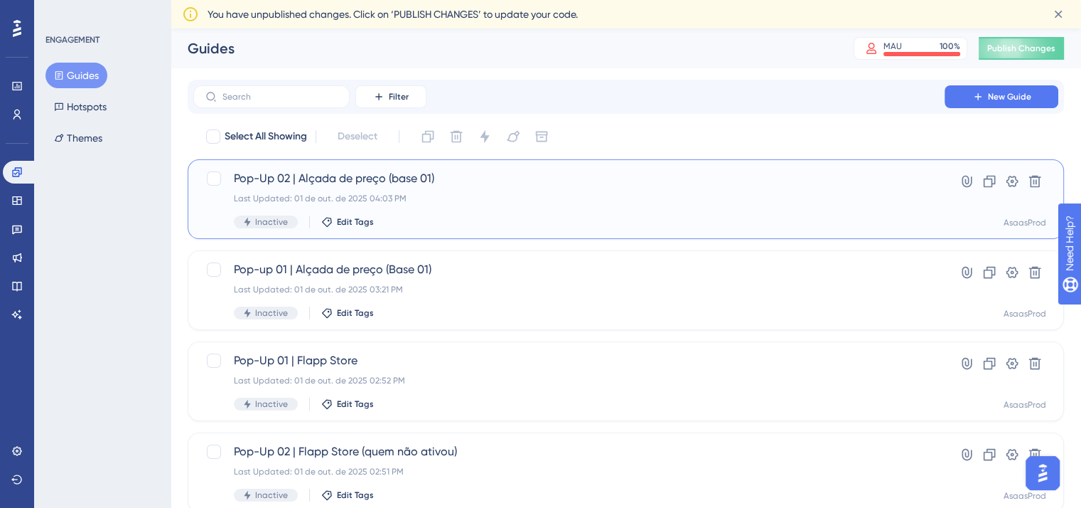
click at [429, 220] on div "Inactive Edit Tags" at bounding box center [569, 221] width 670 height 13
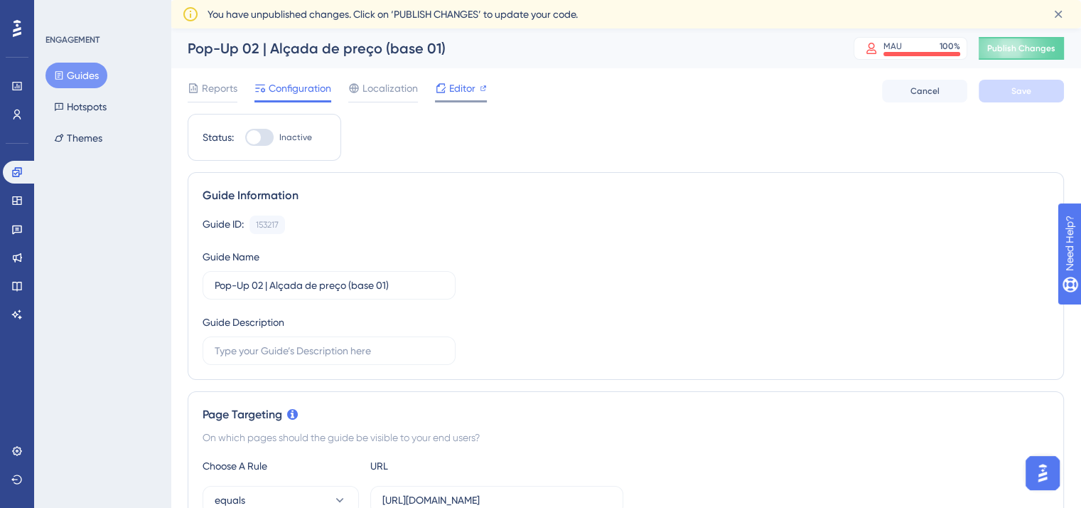
click at [435, 93] on icon at bounding box center [440, 87] width 11 height 11
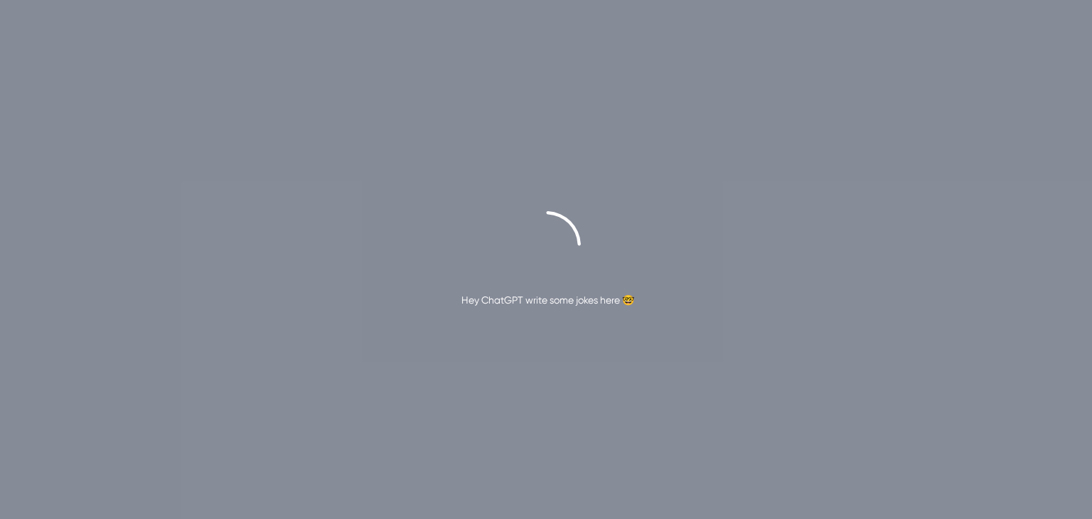
click at [45, 331] on div "Hey ChatGPT write some jokes here 🤓" at bounding box center [546, 259] width 1092 height 519
